Goal: Task Accomplishment & Management: Manage account settings

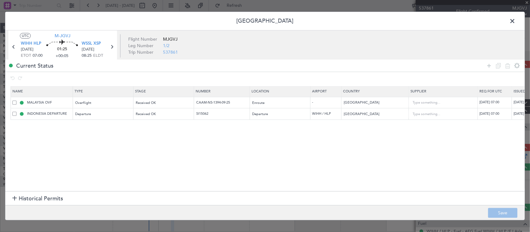
scroll to position [151, 0]
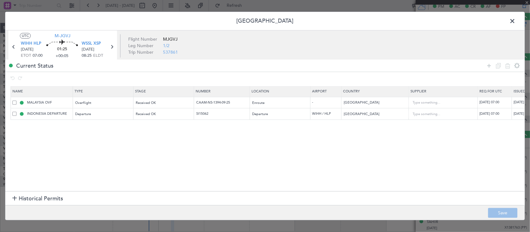
drag, startPoint x: 515, startPoint y: 22, endPoint x: 509, endPoint y: 22, distance: 6.2
click at [515, 22] on span at bounding box center [515, 22] width 0 height 12
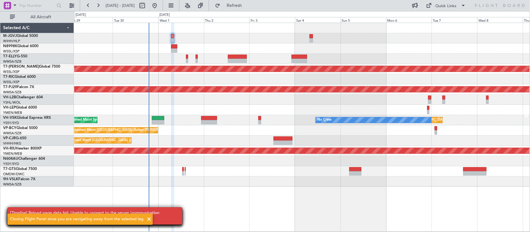
scroll to position [0, 0]
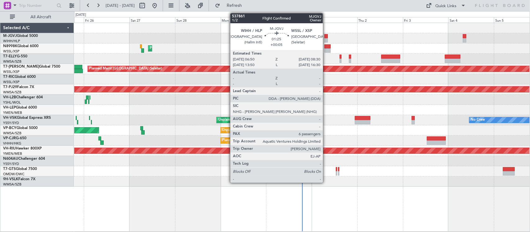
click at [326, 36] on div at bounding box center [325, 36] width 3 height 4
click at [325, 38] on div at bounding box center [325, 36] width 3 height 4
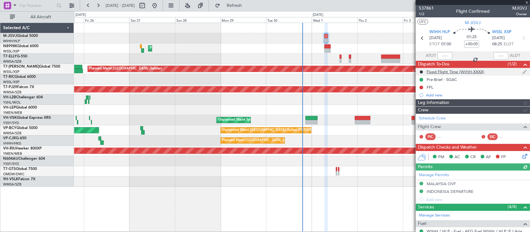
type input "[PERSON_NAME] (BTA)"
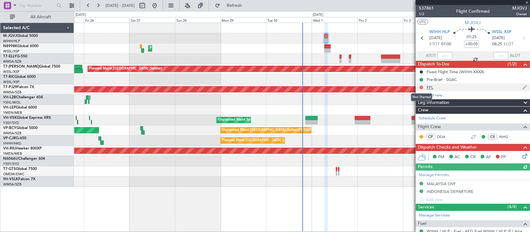
click at [421, 88] on button at bounding box center [421, 88] width 4 height 4
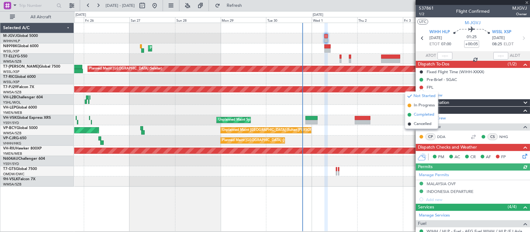
click at [421, 113] on span "Completed" at bounding box center [424, 115] width 20 height 6
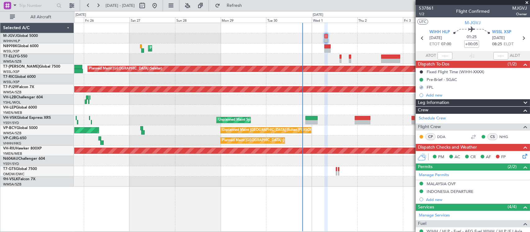
click at [521, 156] on icon at bounding box center [523, 155] width 5 height 5
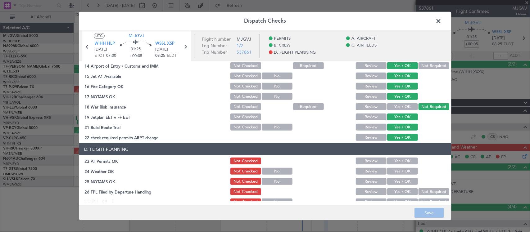
scroll to position [223, 0]
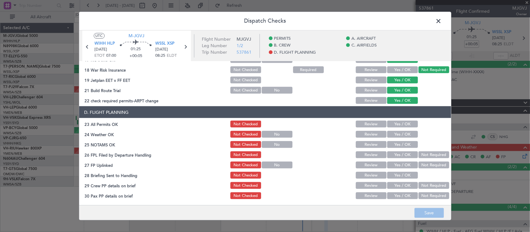
click at [408, 124] on button "Yes / OK" at bounding box center [402, 124] width 31 height 7
click at [408, 133] on button "Yes / OK" at bounding box center [402, 134] width 31 height 7
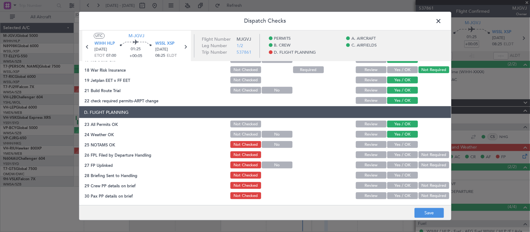
click at [406, 142] on button "Yes / OK" at bounding box center [402, 144] width 31 height 7
click at [426, 155] on button "Not Required" at bounding box center [433, 154] width 31 height 7
click at [397, 165] on button "Yes / OK" at bounding box center [402, 165] width 31 height 7
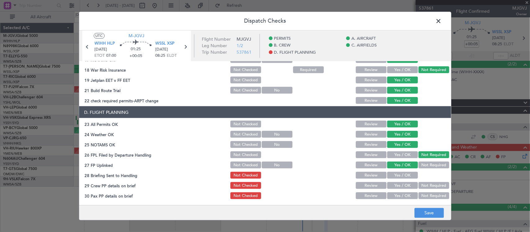
click at [374, 176] on button "Review" at bounding box center [371, 175] width 31 height 7
click at [396, 185] on button "Yes / OK" at bounding box center [402, 185] width 31 height 7
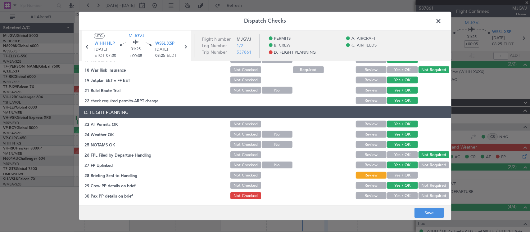
click at [403, 194] on button "Yes / OK" at bounding box center [402, 195] width 31 height 7
click at [422, 213] on button "Save" at bounding box center [428, 213] width 29 height 10
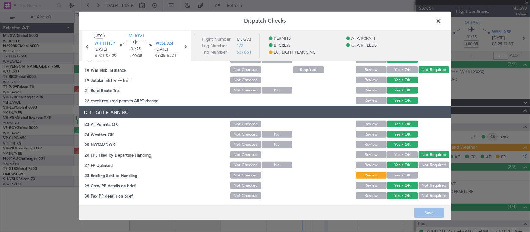
drag, startPoint x: 439, startPoint y: 21, endPoint x: 407, endPoint y: 38, distance: 36.9
click at [442, 21] on span at bounding box center [442, 22] width 0 height 12
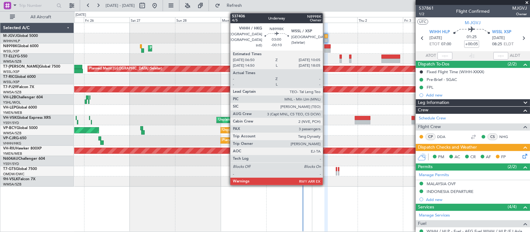
click at [325, 50] on div at bounding box center [327, 50] width 6 height 4
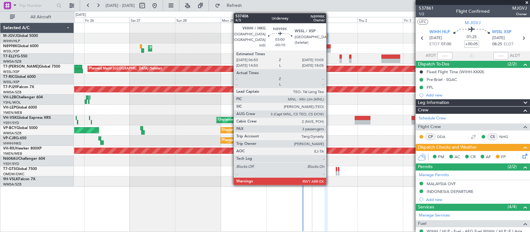
click at [329, 49] on div at bounding box center [327, 50] width 6 height 4
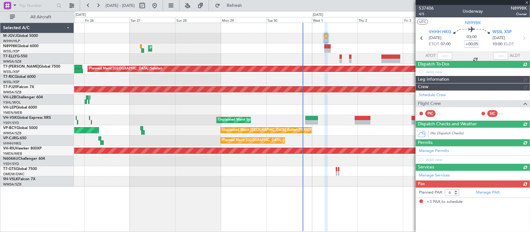
type input "-00:10"
type input "3"
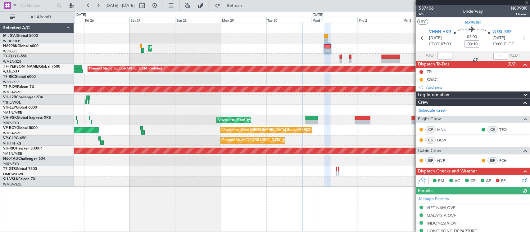
type input "[PERSON_NAME] (BTA)"
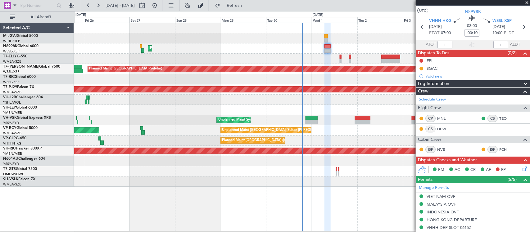
scroll to position [0, 0]
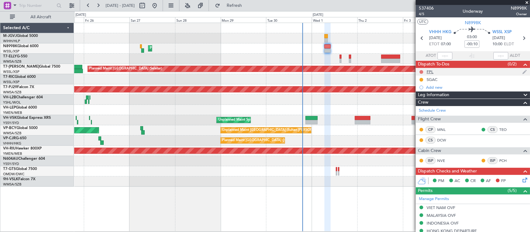
click at [421, 72] on button at bounding box center [421, 72] width 4 height 4
click at [430, 69] on div "FPL" at bounding box center [429, 71] width 7 height 5
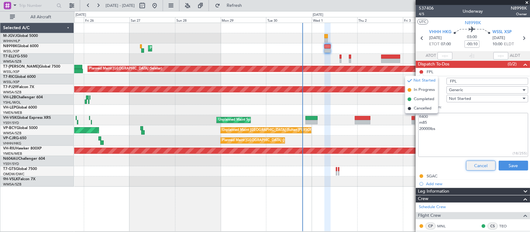
click at [466, 164] on button "Cancel" at bounding box center [480, 166] width 29 height 10
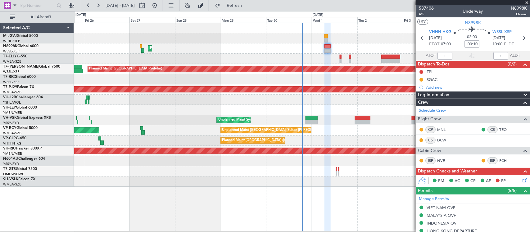
drag, startPoint x: 428, startPoint y: 71, endPoint x: 432, endPoint y: 73, distance: 4.7
click at [428, 71] on div "FPL" at bounding box center [429, 71] width 7 height 5
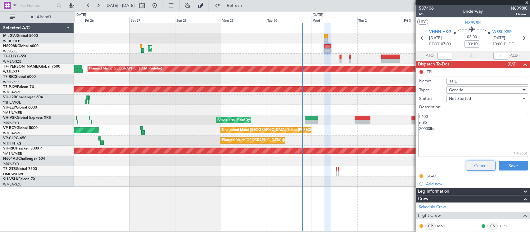
click at [472, 167] on button "Cancel" at bounding box center [480, 166] width 29 height 10
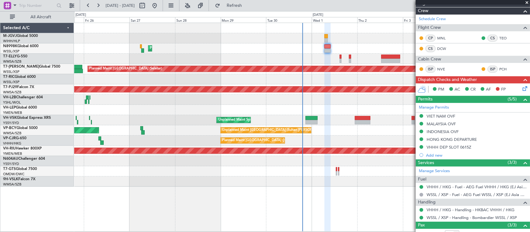
scroll to position [141, 0]
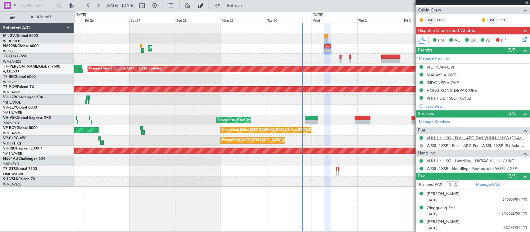
click at [451, 139] on link "VHHH / HKG - Fuel - AEG Fuel VHHH / HKG (EJ Asia Only)" at bounding box center [476, 137] width 100 height 5
click at [445, 146] on div "VHHH / HKG - Fuel - AEG Fuel VHHH / HKG (EJ Asia Only)" at bounding box center [473, 149] width 93 height 8
click at [438, 145] on link "WSSL / XSP - Fuel - AEG Fuel WSSL / XSP (EJ Asia Only)" at bounding box center [476, 145] width 100 height 5
type input "[PERSON_NAME] (BTA)"
click at [521, 41] on icon at bounding box center [523, 38] width 5 height 5
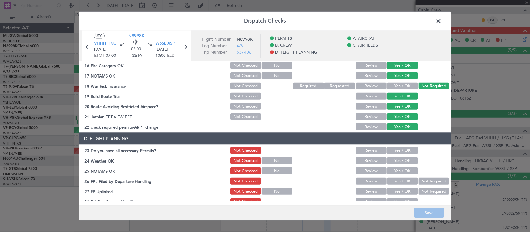
scroll to position [244, 0]
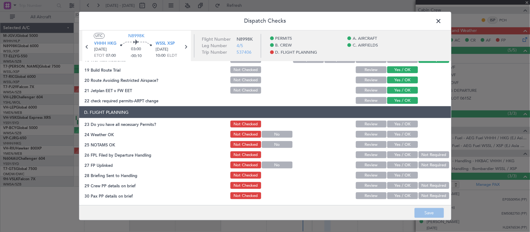
click at [405, 123] on button "Yes / OK" at bounding box center [402, 124] width 31 height 7
click at [405, 133] on button "Yes / OK" at bounding box center [402, 134] width 31 height 7
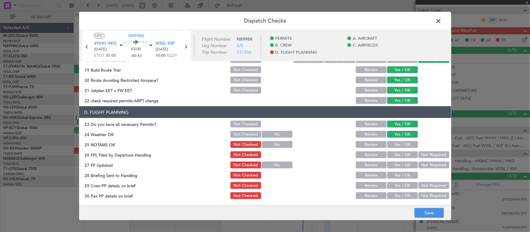
click at [405, 140] on div "Yes / OK" at bounding box center [401, 144] width 31 height 9
click at [406, 143] on button "Yes / OK" at bounding box center [402, 144] width 31 height 7
click at [406, 151] on button "Yes / OK" at bounding box center [402, 154] width 31 height 7
click at [420, 166] on button "Not Required" at bounding box center [433, 165] width 31 height 7
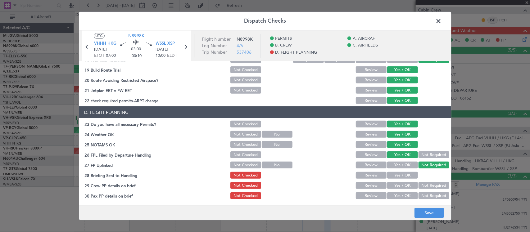
click at [408, 166] on button "Yes / OK" at bounding box center [402, 165] width 31 height 7
click at [368, 172] on button "Review" at bounding box center [371, 175] width 31 height 7
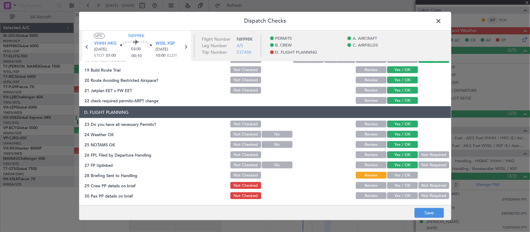
click at [399, 187] on button "Yes / OK" at bounding box center [402, 185] width 31 height 7
click at [399, 191] on div "Yes / OK" at bounding box center [401, 195] width 31 height 9
click at [403, 196] on button "Yes / OK" at bounding box center [402, 195] width 31 height 7
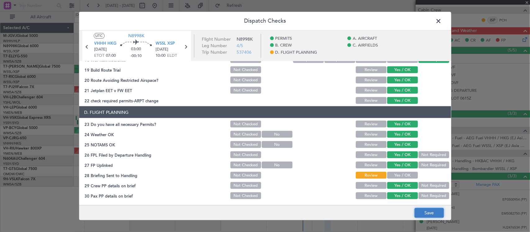
click at [421, 214] on button "Save" at bounding box center [428, 213] width 29 height 10
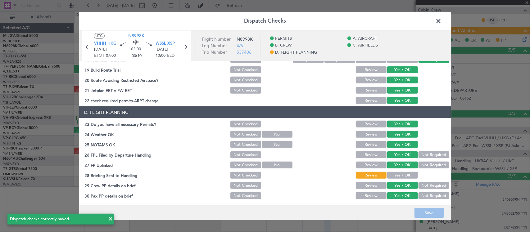
click at [442, 21] on span at bounding box center [442, 22] width 0 height 12
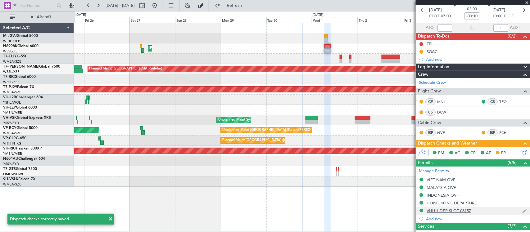
scroll to position [0, 0]
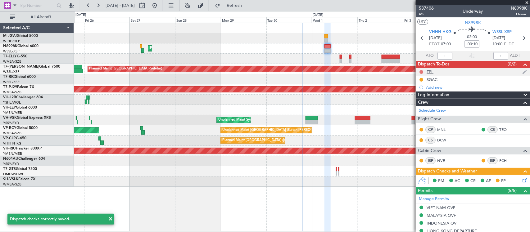
click at [422, 70] on button at bounding box center [421, 72] width 4 height 4
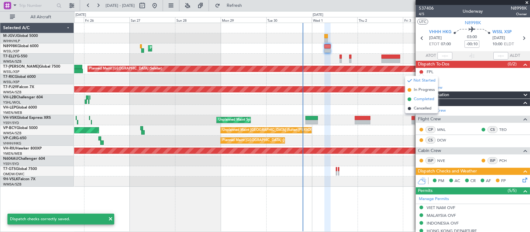
click at [420, 98] on span "Completed" at bounding box center [424, 99] width 20 height 6
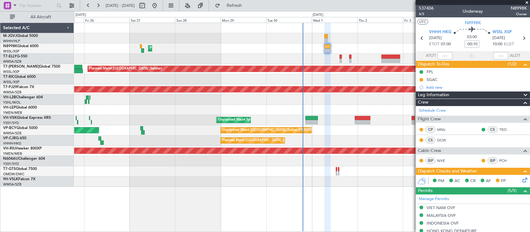
click at [337, 112] on div "Planned Maint [GEOGRAPHIC_DATA] ([GEOGRAPHIC_DATA] Intl) Planned Maint [GEOGRAP…" at bounding box center [301, 105] width 455 height 164
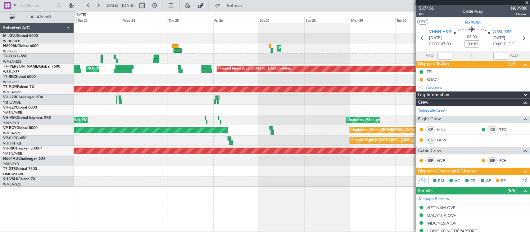
click at [241, 105] on div at bounding box center [301, 110] width 455 height 10
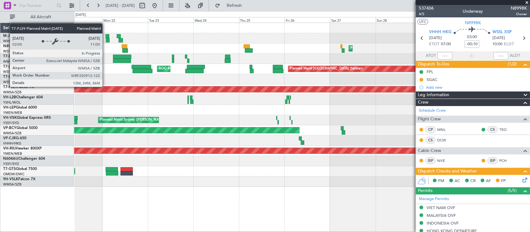
click at [272, 87] on div "Planned Maint [GEOGRAPHIC_DATA] (Sultan [PERSON_NAME] [PERSON_NAME] - Subang)" at bounding box center [317, 90] width 1333 height 6
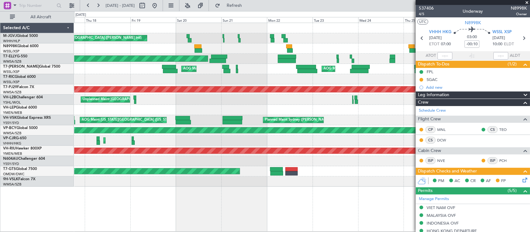
click at [349, 106] on div "Planned Maint [GEOGRAPHIC_DATA] (Seletar) [PERSON_NAME] Jakarta (Halim Intl) [P…" at bounding box center [301, 105] width 455 height 164
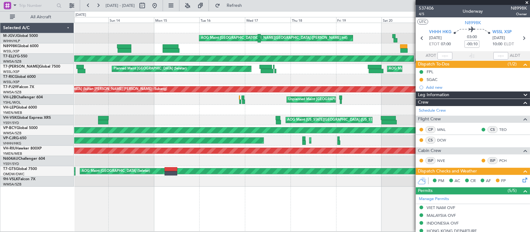
click at [304, 110] on div "Planned Maint [GEOGRAPHIC_DATA] (Seletar) [PERSON_NAME] Jakarta (Halim Intl) [P…" at bounding box center [301, 105] width 455 height 164
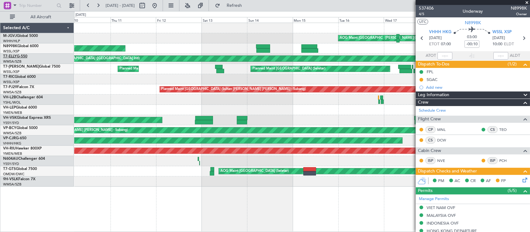
click at [24, 56] on link "T7-ELLY G-550" at bounding box center [15, 57] width 24 height 4
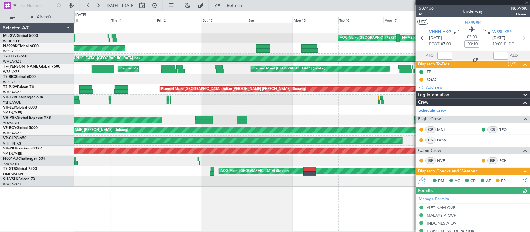
type input "[PERSON_NAME] (BTA)"
click at [64, 115] on div "[PERSON_NAME][GEOGRAPHIC_DATA] ([PERSON_NAME] Intl) [PERSON_NAME] Jakarta (Hali…" at bounding box center [265, 121] width 530 height 221
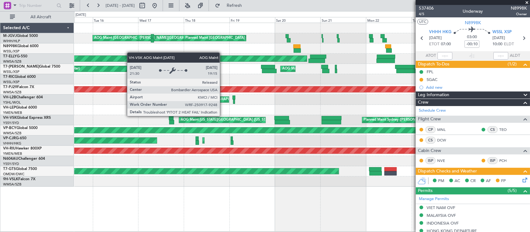
click at [93, 124] on div "AOG Maint [US_STATE][GEOGRAPHIC_DATA] ([US_STATE] City Intl) Planned Maint Sydn…" at bounding box center [301, 120] width 455 height 10
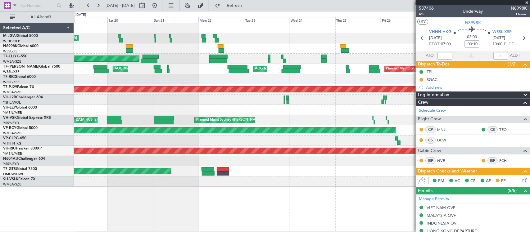
click at [89, 120] on div "AOG Maint [US_STATE][GEOGRAPHIC_DATA] ([US_STATE] City Intl) Planned Maint Sydn…" at bounding box center [301, 120] width 455 height 10
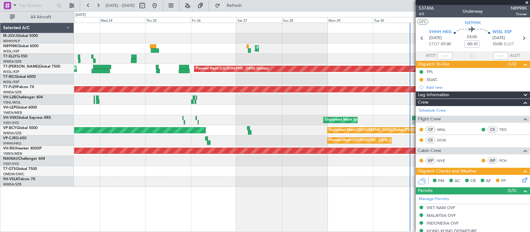
click at [148, 118] on div "Unplanned Maint Sydney ([PERSON_NAME] Intl) Planned Maint Sydney ([PERSON_NAME]…" at bounding box center [301, 120] width 455 height 10
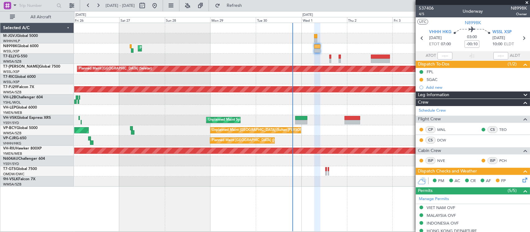
click at [130, 114] on div "Planned Maint [GEOGRAPHIC_DATA] ([GEOGRAPHIC_DATA] Intl) Planned Maint [GEOGRAP…" at bounding box center [301, 105] width 455 height 164
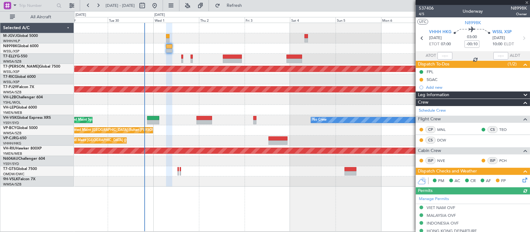
type input "[PERSON_NAME] (BTA)"
click at [422, 79] on button at bounding box center [421, 80] width 4 height 4
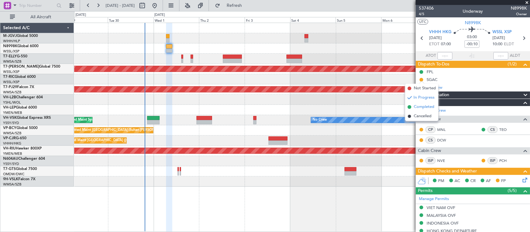
click at [411, 105] on li "Completed" at bounding box center [421, 106] width 33 height 9
click at [521, 182] on icon at bounding box center [523, 179] width 5 height 5
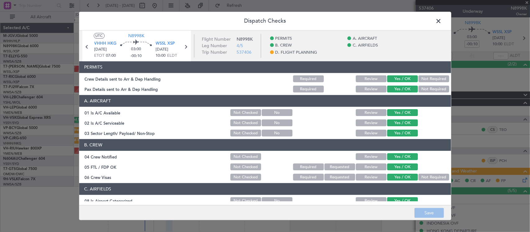
scroll to position [244, 0]
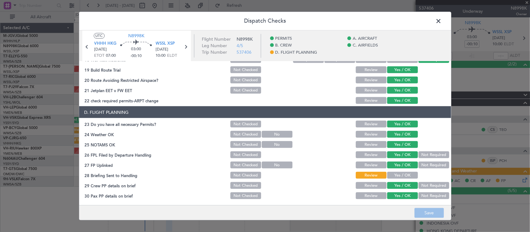
click at [398, 174] on button "Yes / OK" at bounding box center [402, 175] width 31 height 7
click at [422, 211] on button "Save" at bounding box center [428, 213] width 29 height 10
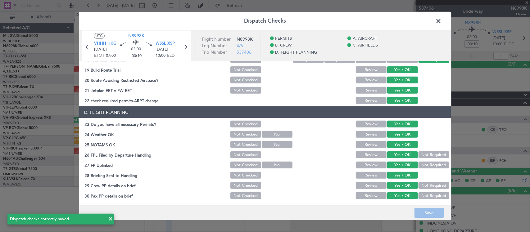
click at [442, 20] on span at bounding box center [442, 22] width 0 height 12
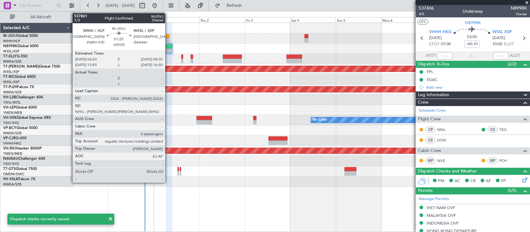
click at [168, 38] on div at bounding box center [167, 40] width 3 height 4
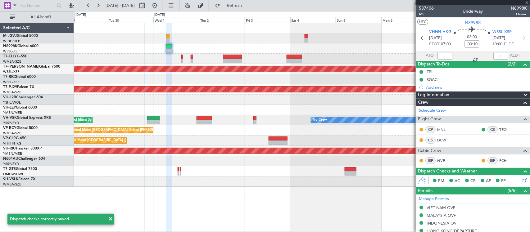
type input "+00:05"
type input "6"
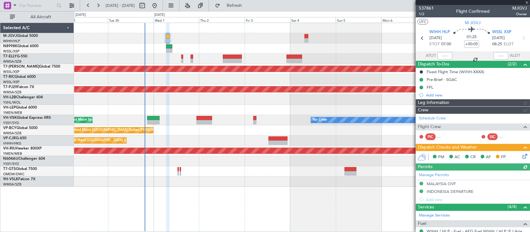
type input "[PERSON_NAME] (BTA)"
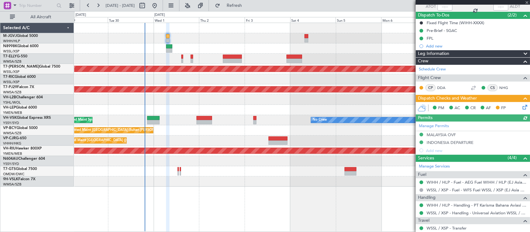
scroll to position [65, 0]
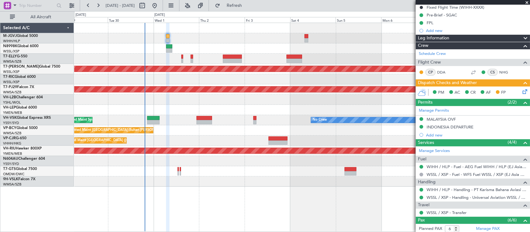
click at [521, 91] on icon at bounding box center [523, 90] width 5 height 5
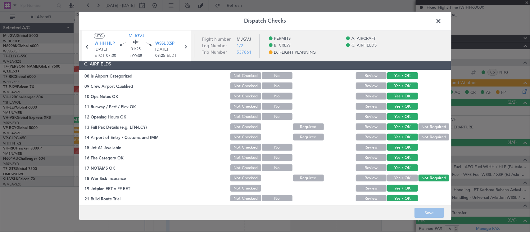
scroll to position [223, 0]
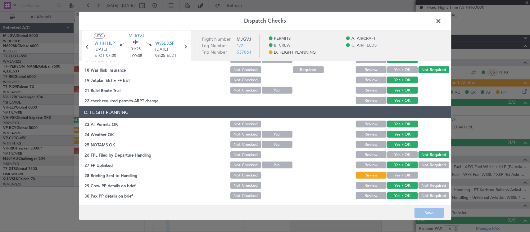
click at [387, 173] on button "Yes / OK" at bounding box center [402, 175] width 31 height 7
click at [425, 210] on button "Save" at bounding box center [428, 213] width 29 height 10
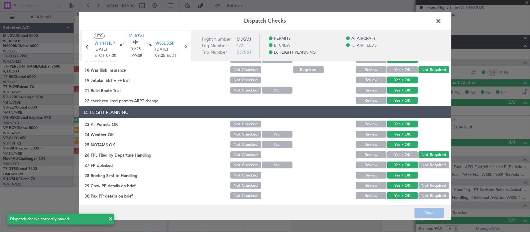
click at [442, 20] on span at bounding box center [442, 22] width 0 height 12
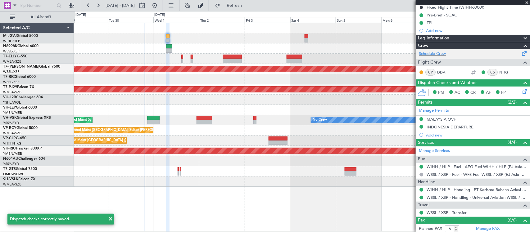
scroll to position [0, 0]
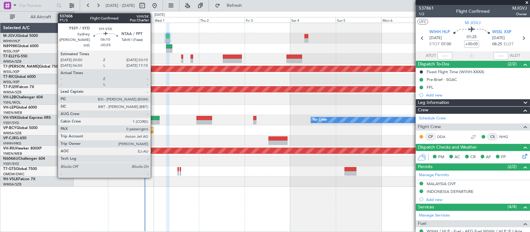
click at [154, 117] on div at bounding box center [153, 118] width 12 height 4
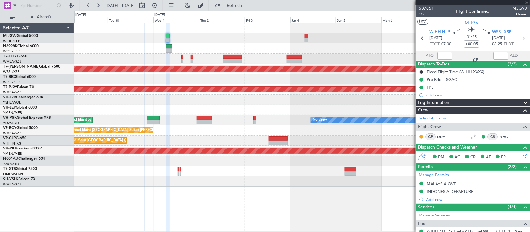
type input "-00:55"
type input "0"
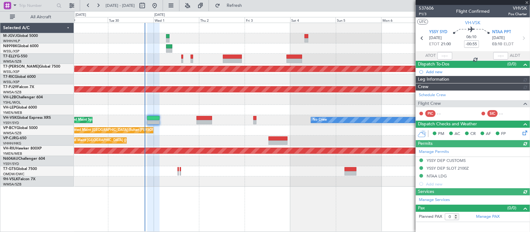
type input "[PERSON_NAME] (BTA)"
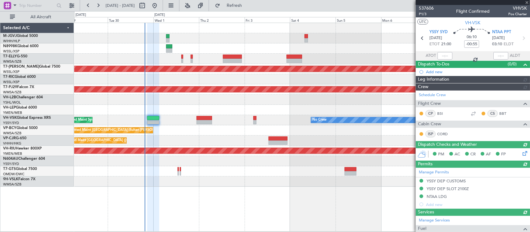
type input "[PERSON_NAME] (BTA)"
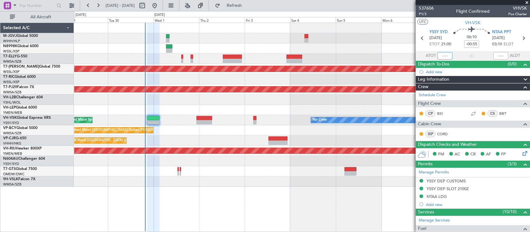
click at [446, 57] on input "text" at bounding box center [444, 55] width 15 height 7
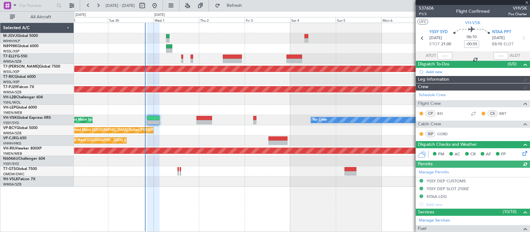
type input "[PERSON_NAME] (BTA)"
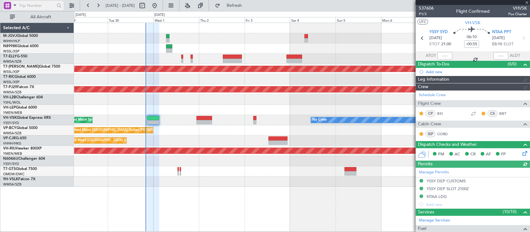
type input "[PERSON_NAME] (BTA)"
